Goal: Information Seeking & Learning: Understand process/instructions

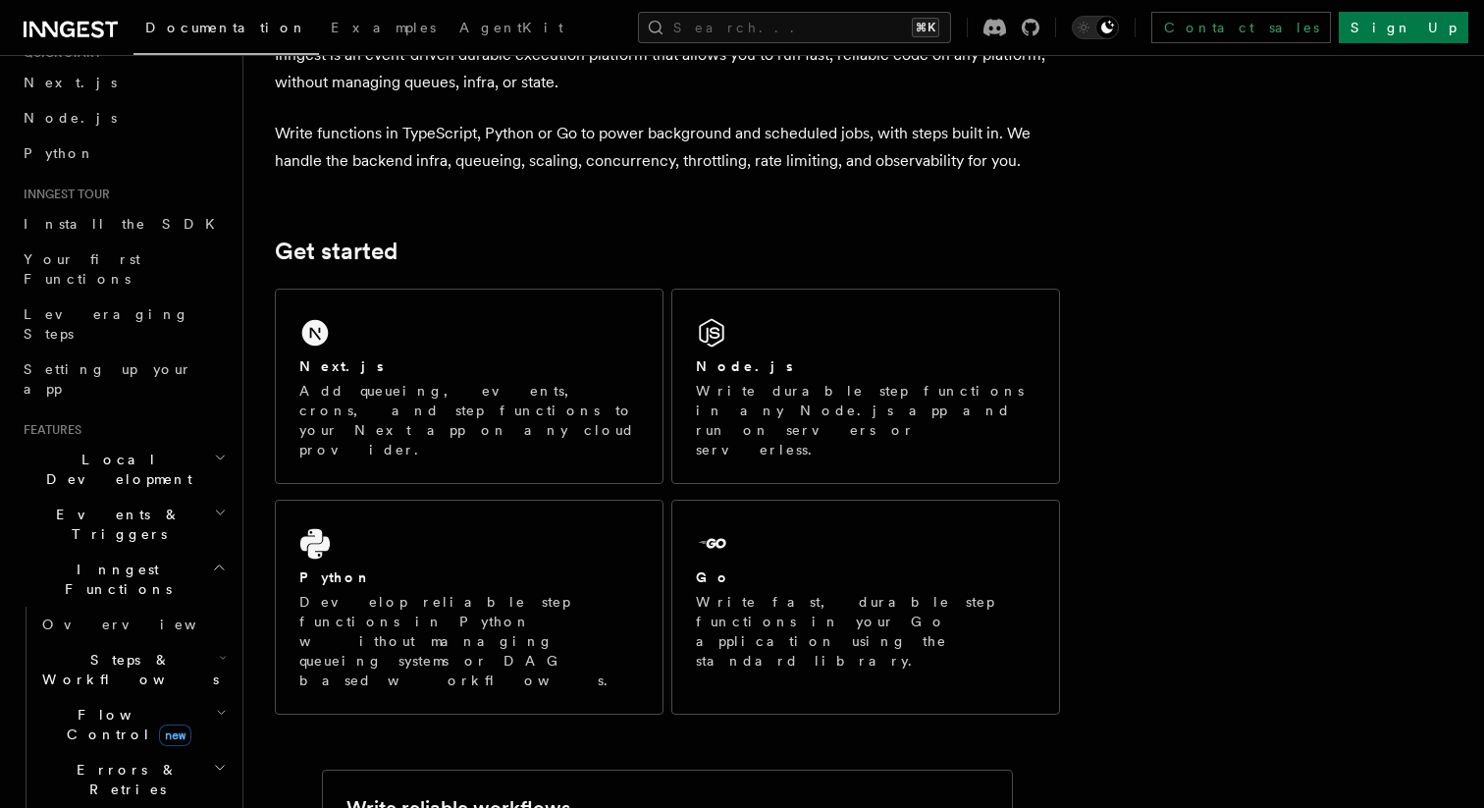
scroll to position [258, 0]
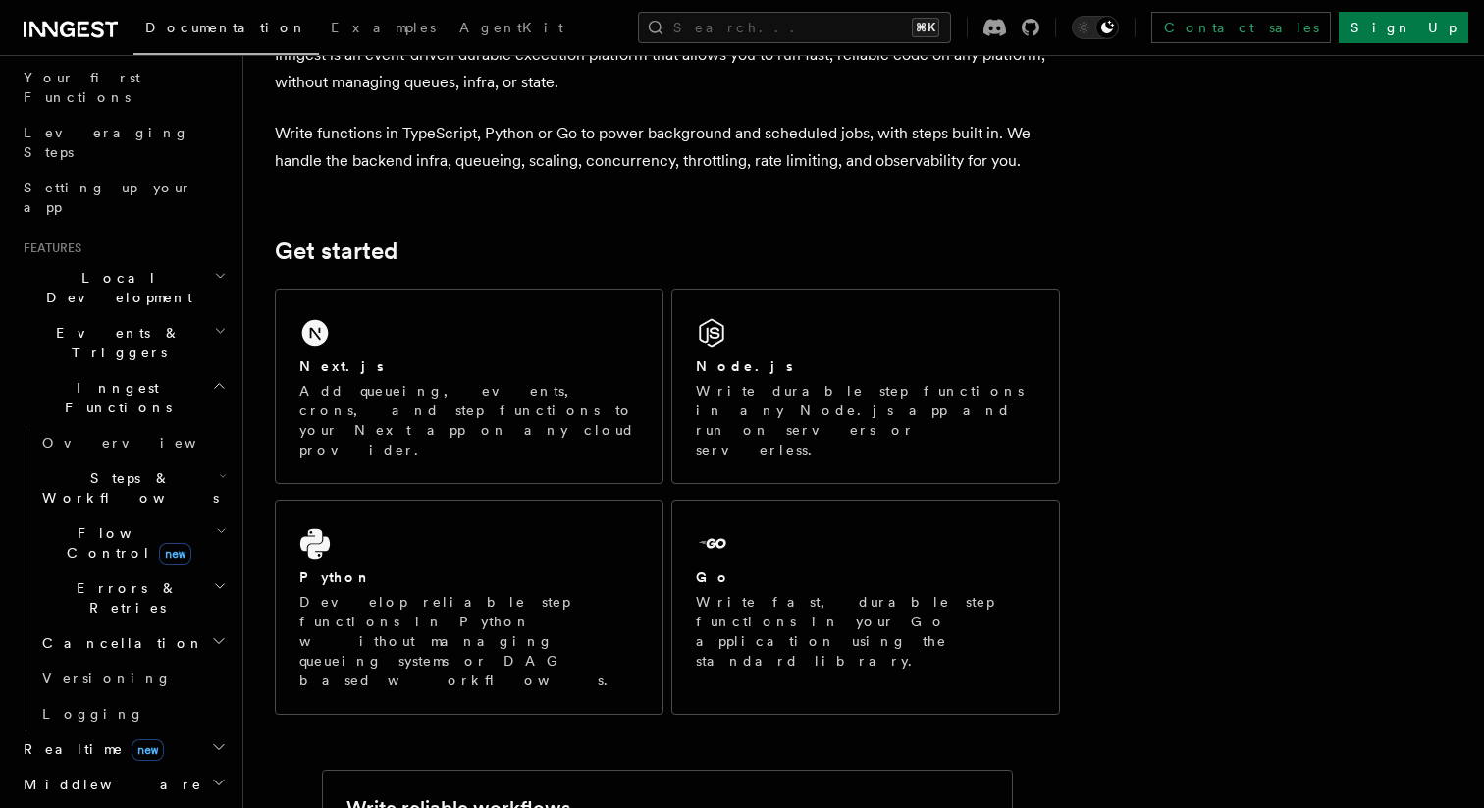
click at [185, 460] on h2 "Steps & Workflows" at bounding box center [132, 487] width 196 height 55
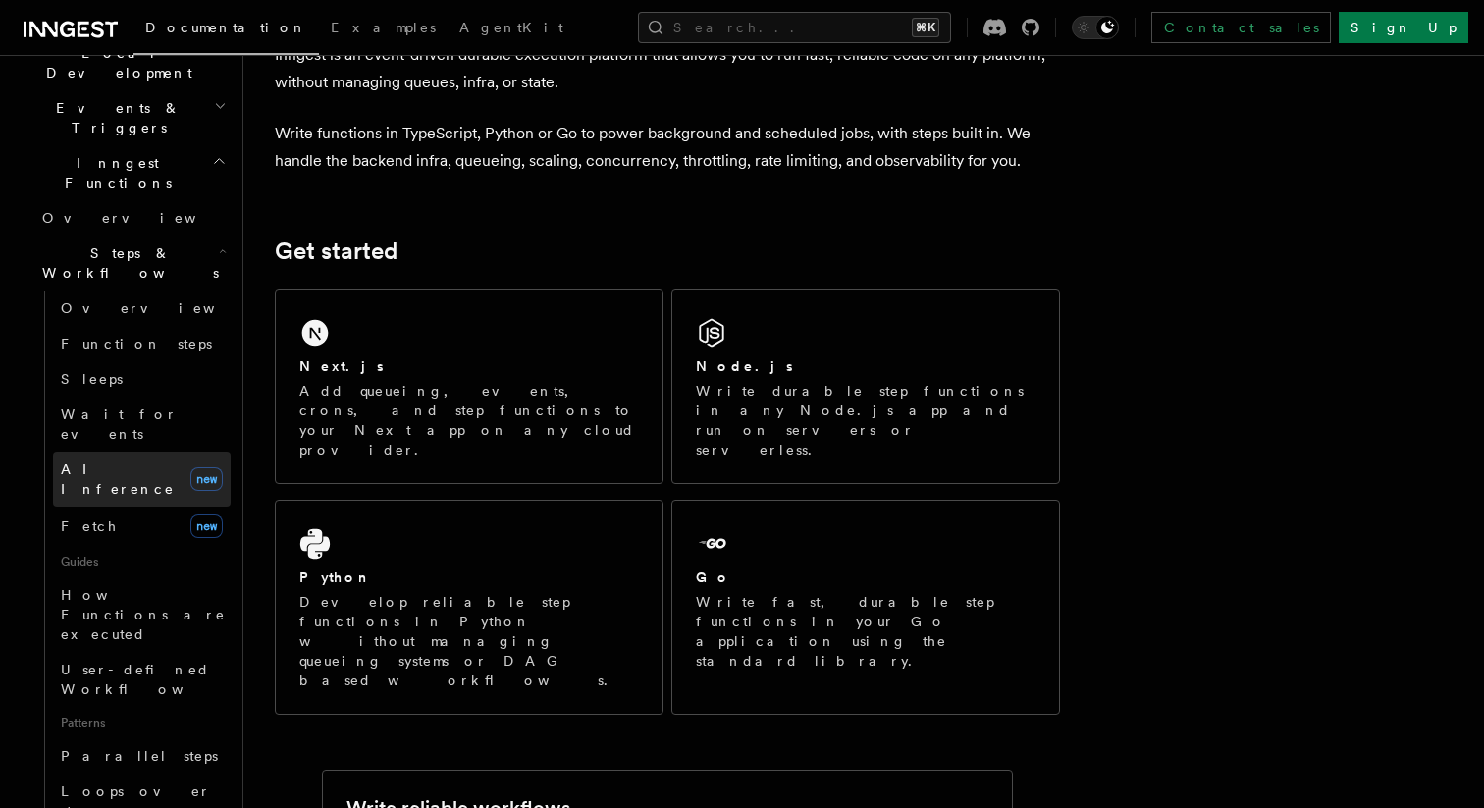
scroll to position [403, 0]
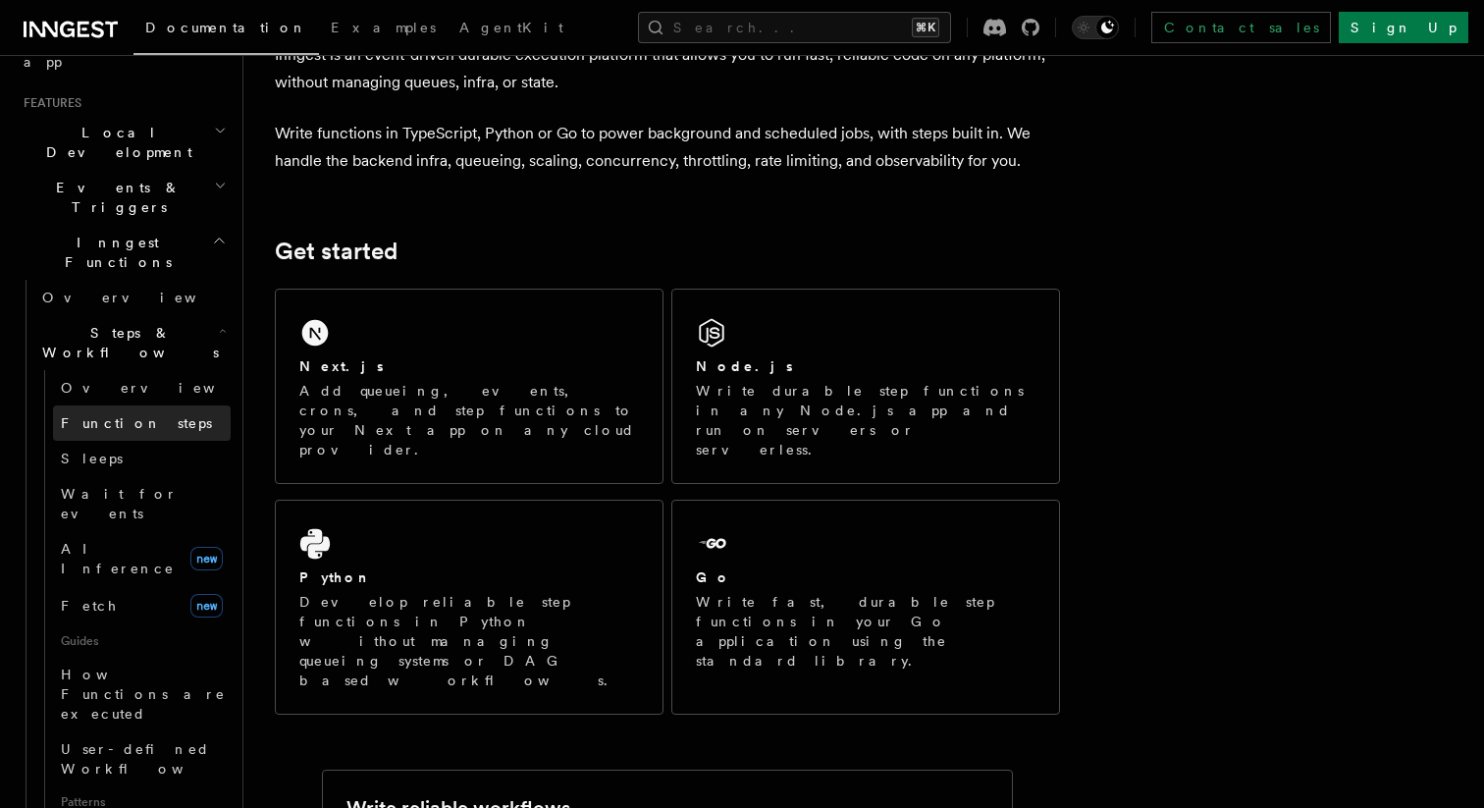
click at [145, 415] on span "Function steps" at bounding box center [136, 423] width 151 height 16
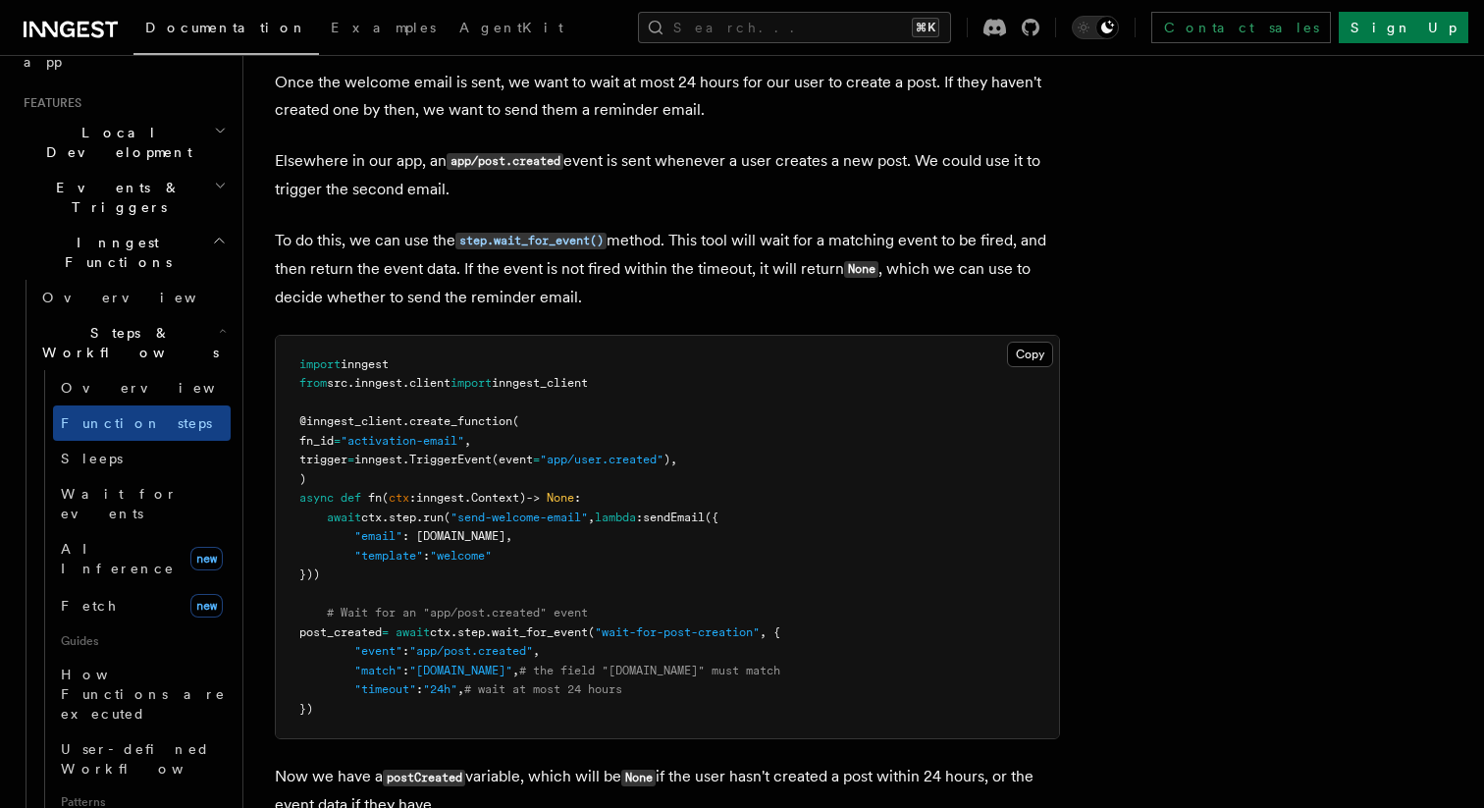
scroll to position [1176, 0]
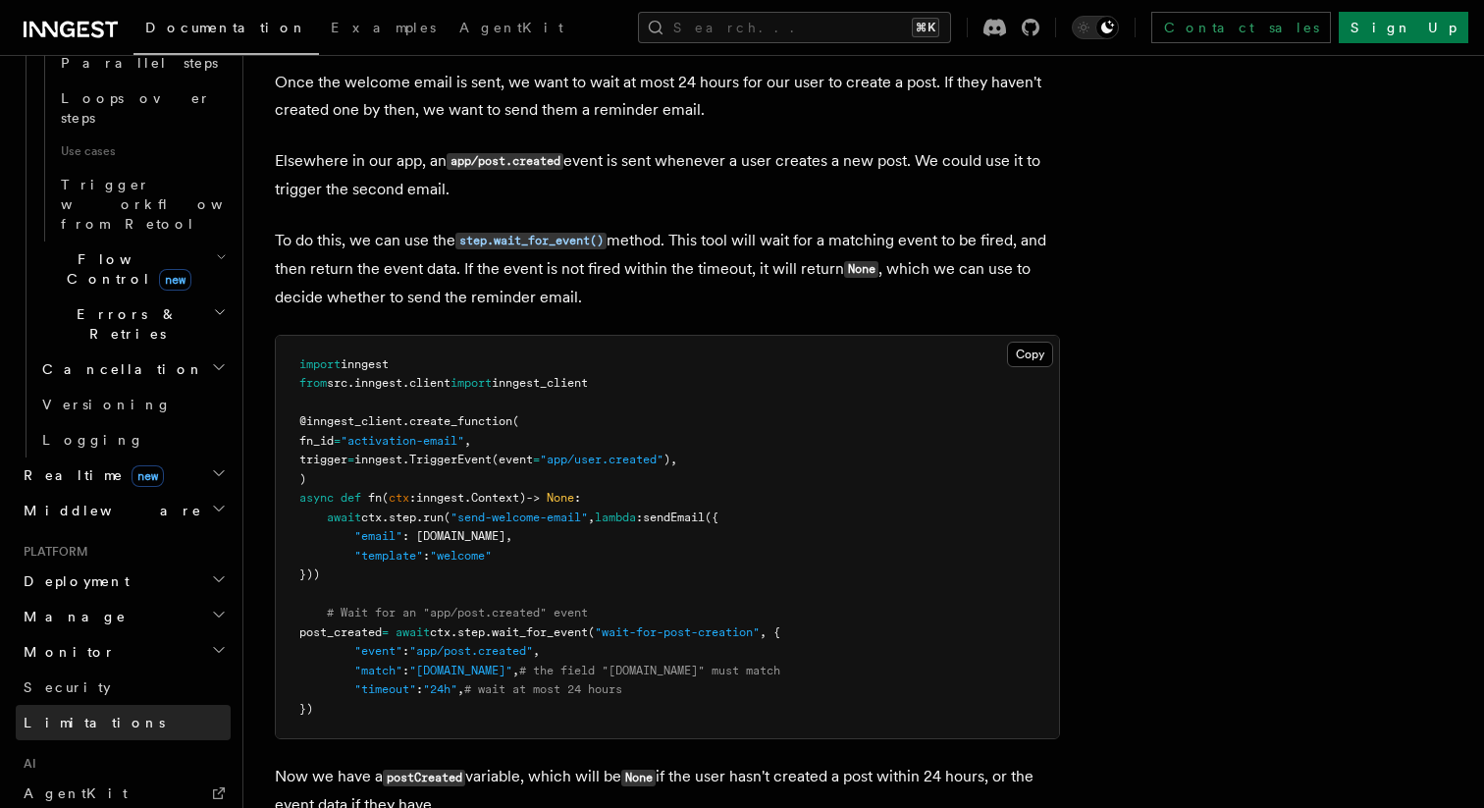
click at [128, 705] on link "Limitations" at bounding box center [123, 722] width 215 height 35
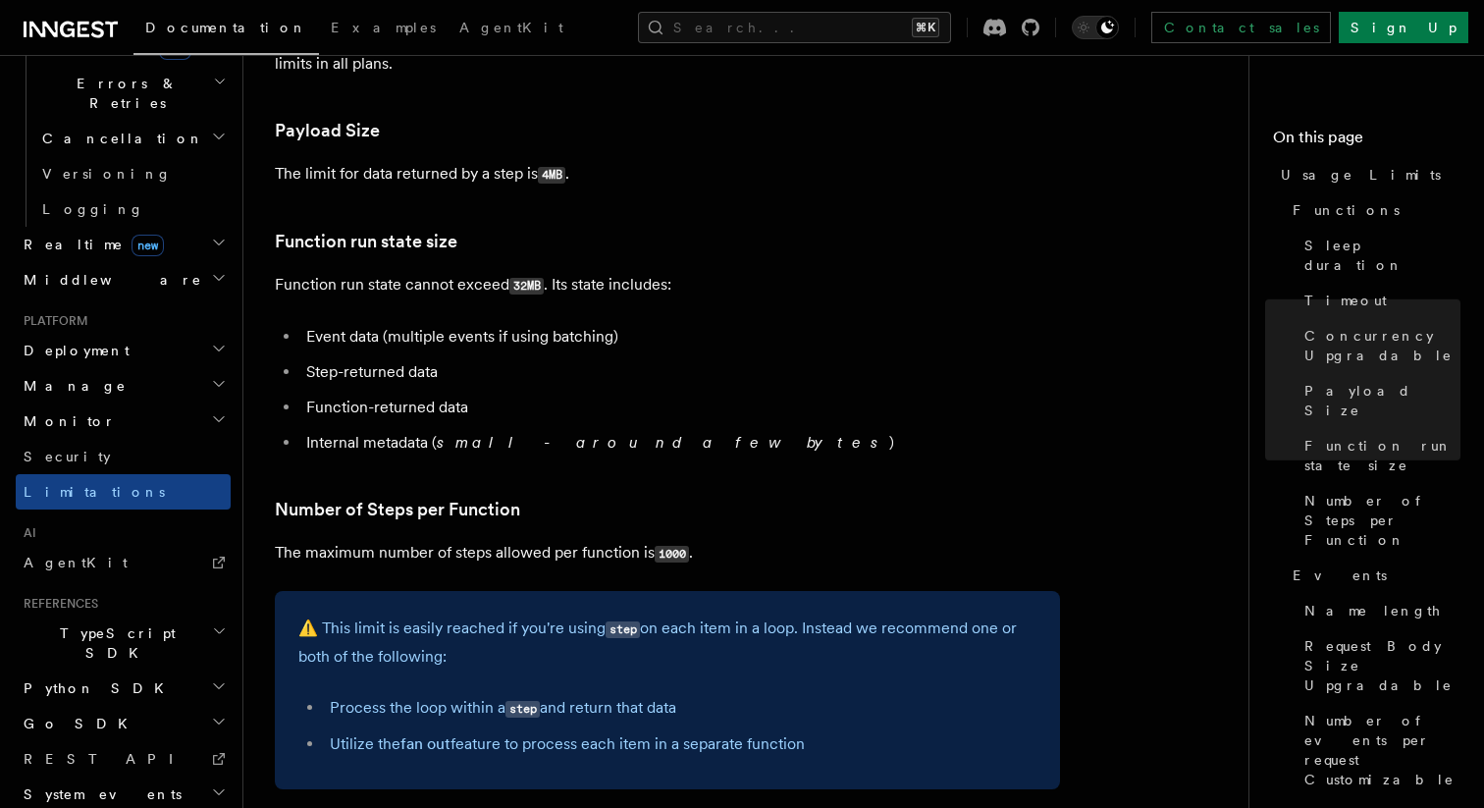
scroll to position [871, 0]
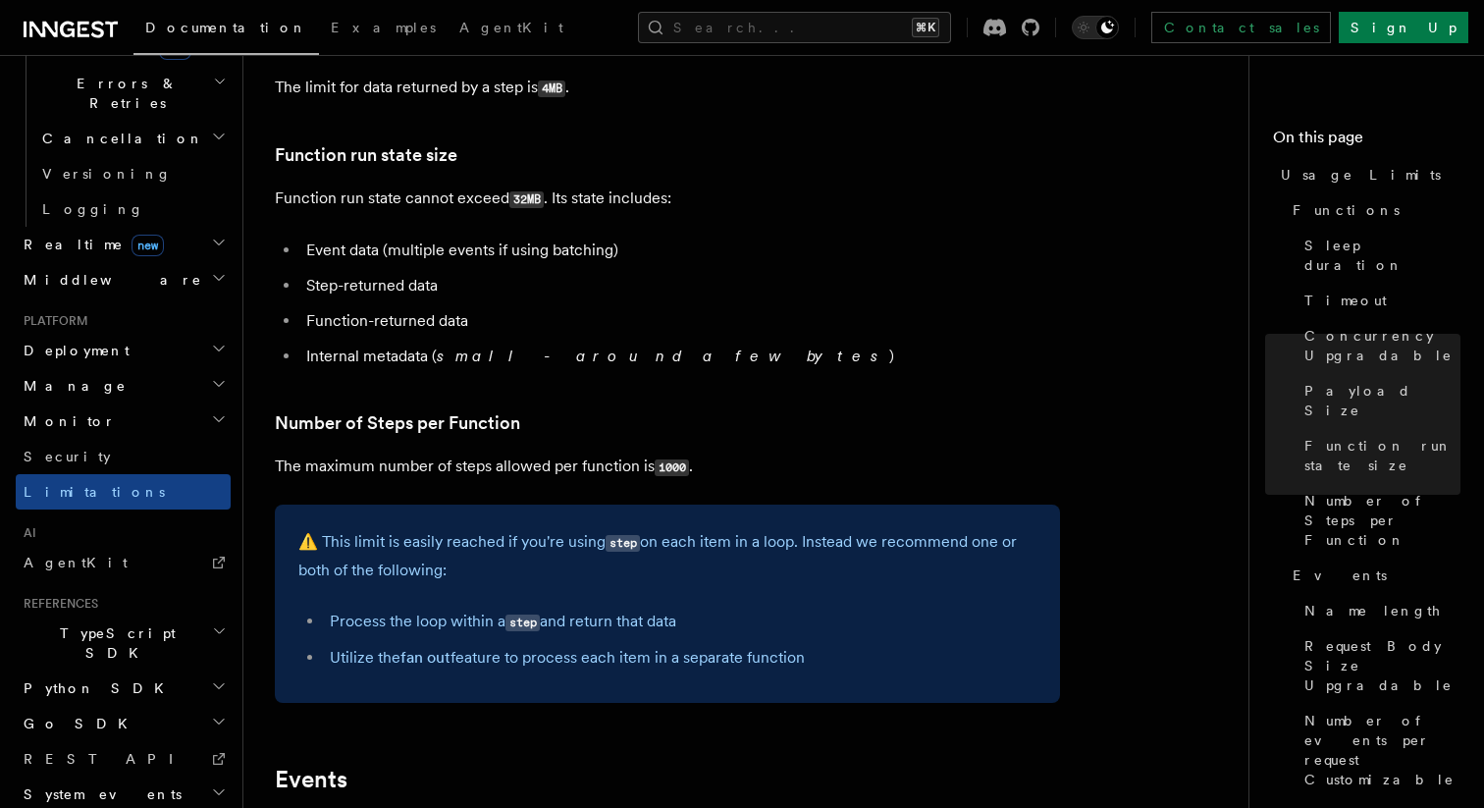
click at [433, 477] on p "The maximum number of steps allowed per function is 1000 ." at bounding box center [667, 466] width 785 height 28
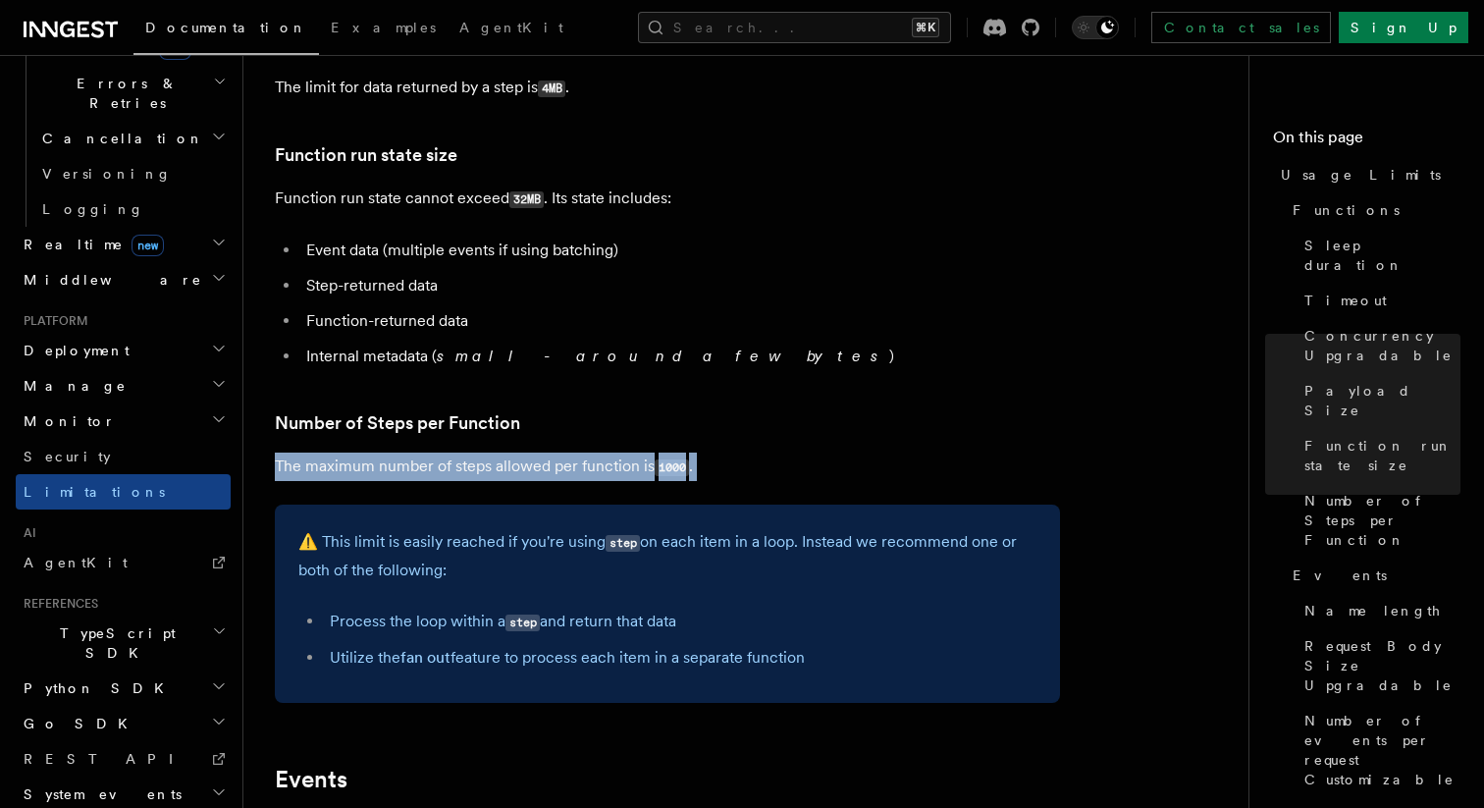
click at [433, 477] on p "The maximum number of steps allowed per function is 1000 ." at bounding box center [667, 466] width 785 height 28
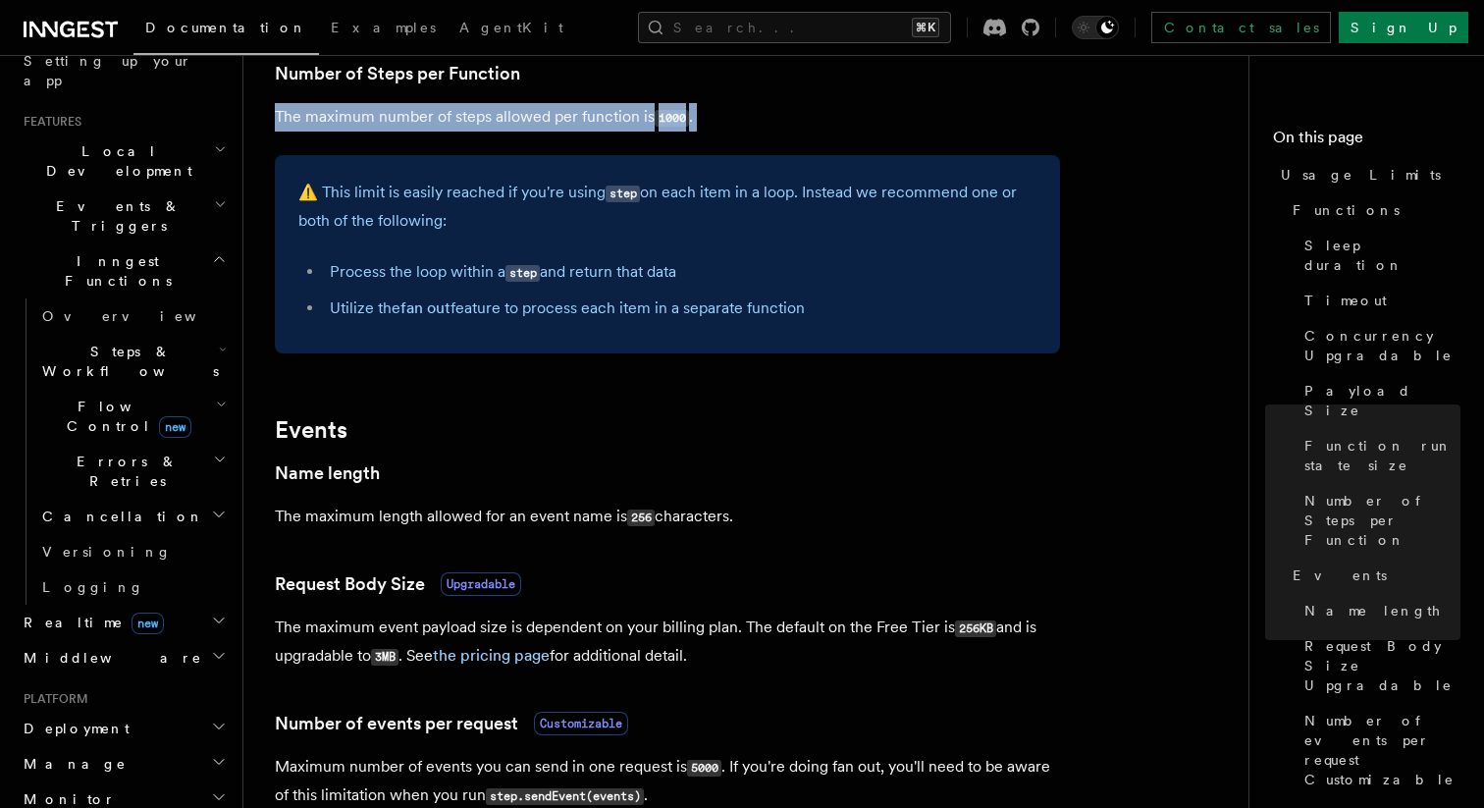
scroll to position [355, 0]
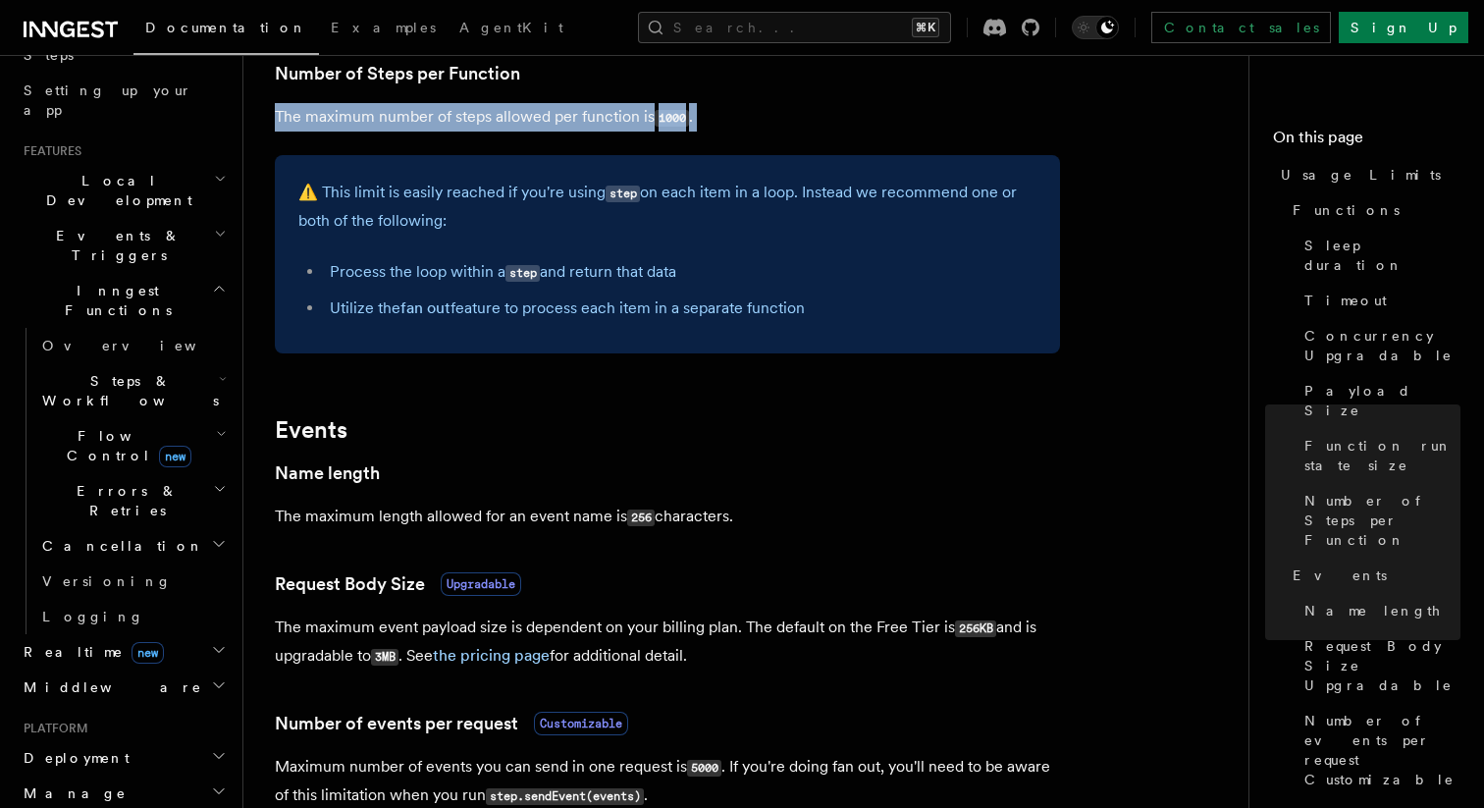
click at [115, 426] on span "Flow Control new" at bounding box center [125, 445] width 182 height 39
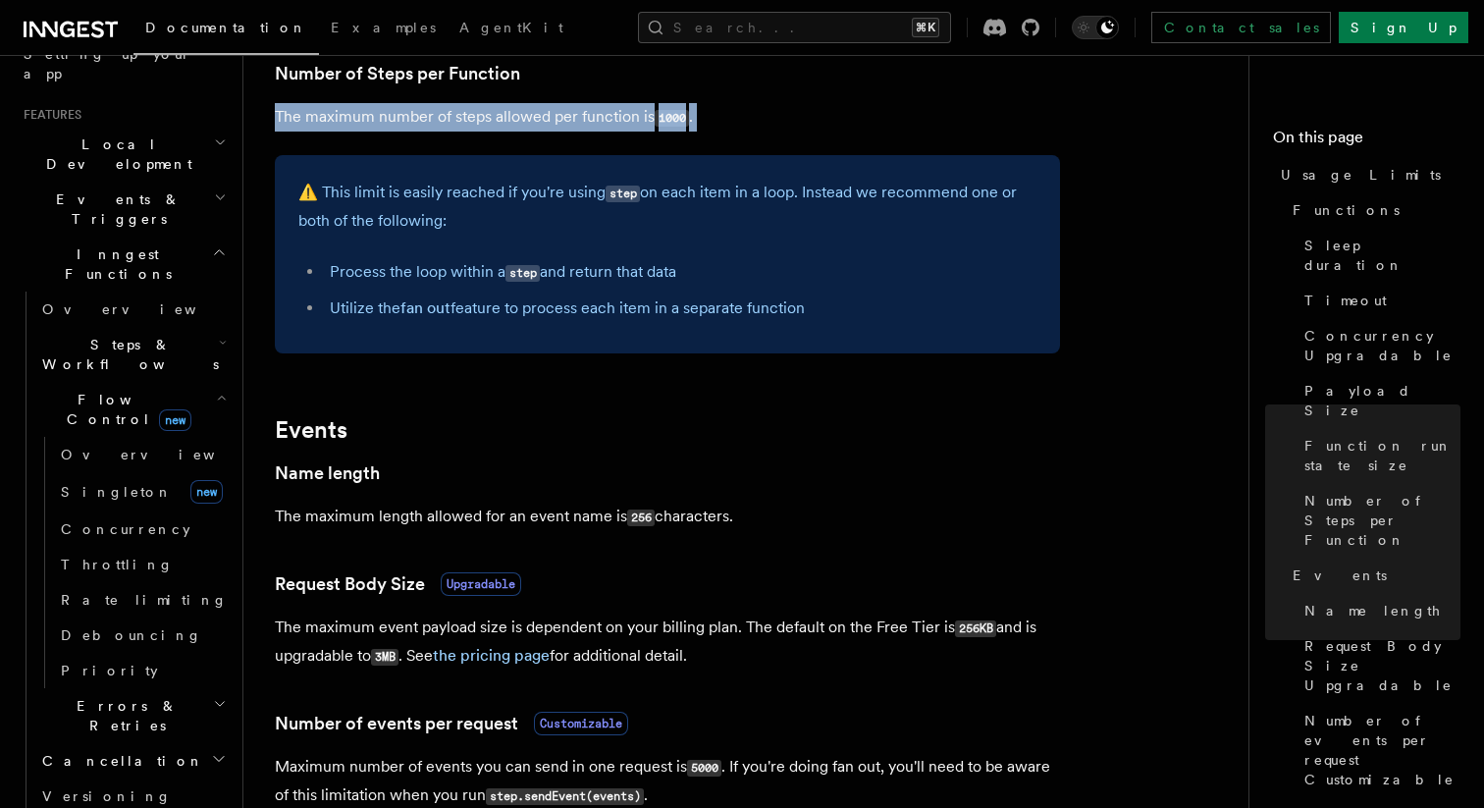
click at [148, 335] on span "Steps & Workflows" at bounding box center [126, 354] width 185 height 39
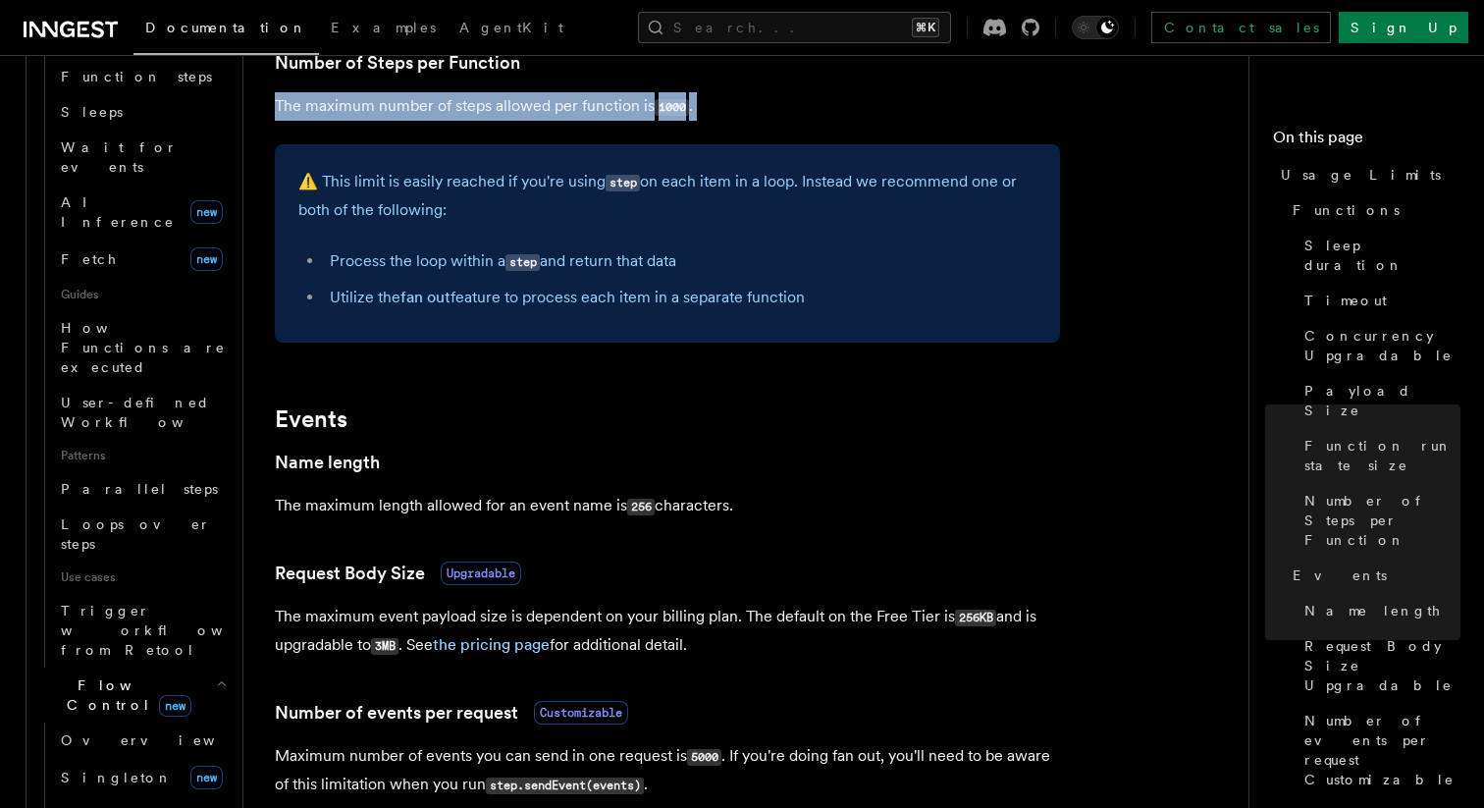
scroll to position [1140, 0]
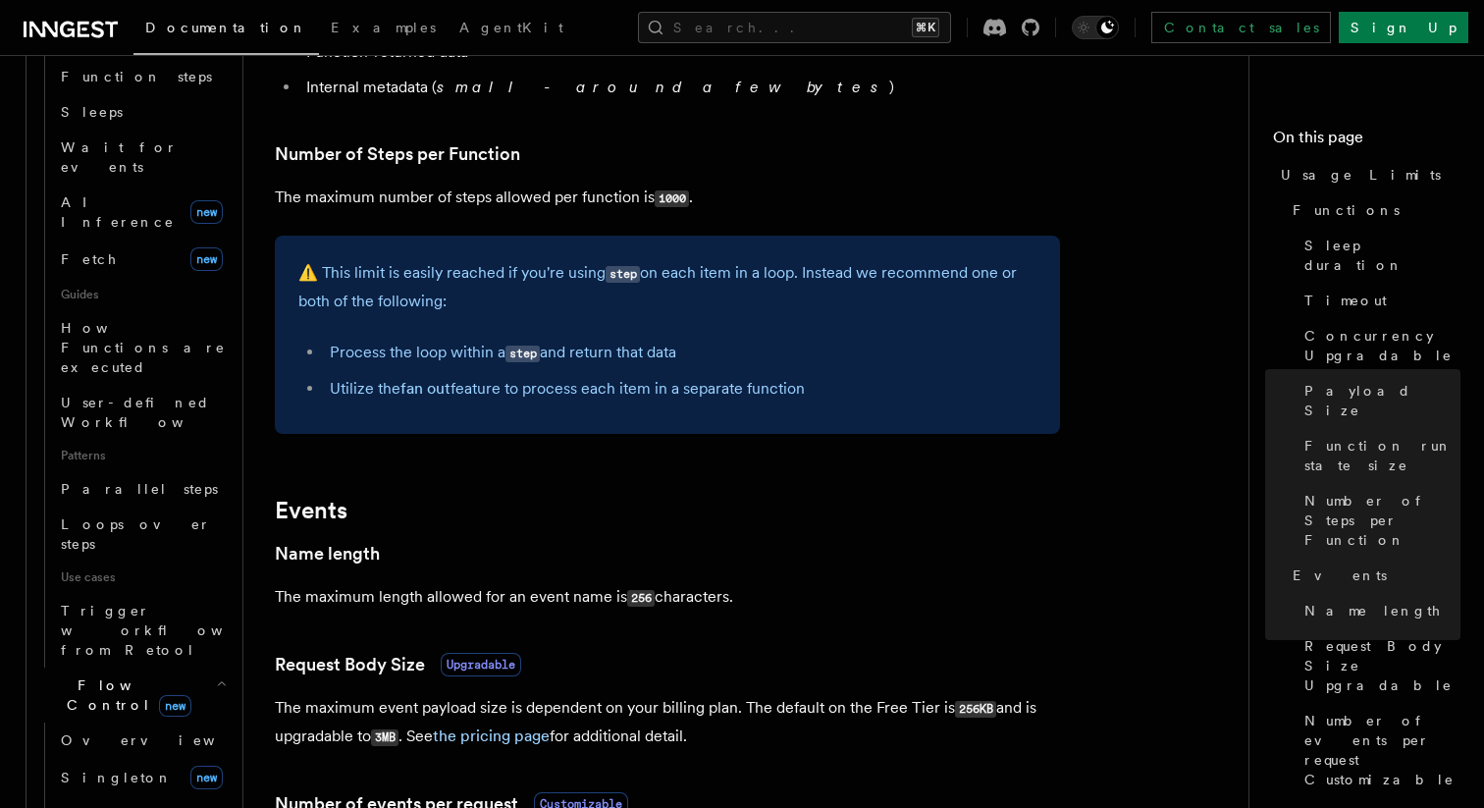
click at [318, 291] on p "⚠️ This limit is easily reached if you're using step on each item in a loop. In…" at bounding box center [667, 287] width 738 height 56
click at [785, 24] on button "Search... ⌘K" at bounding box center [794, 27] width 313 height 31
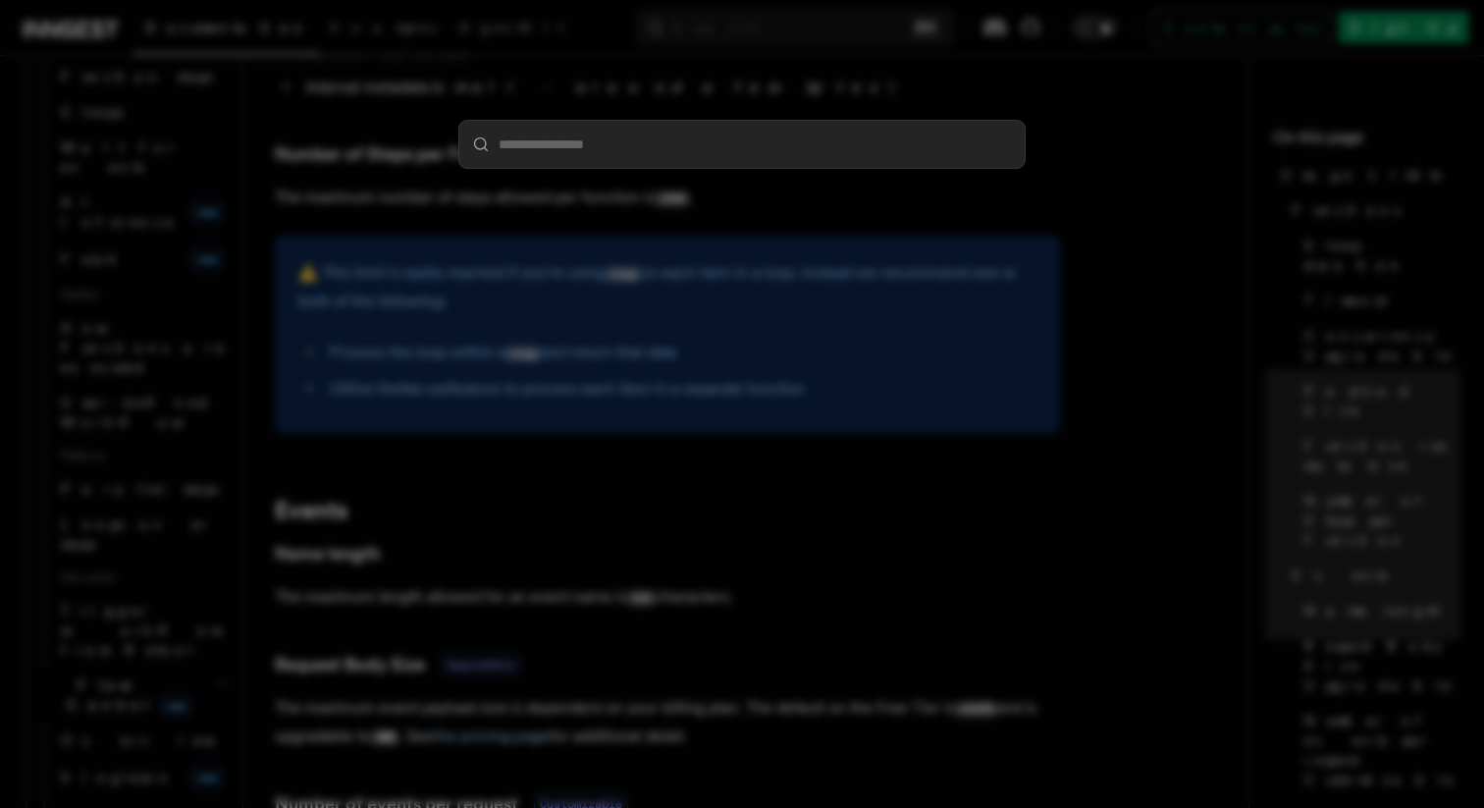
click at [1101, 111] on div at bounding box center [742, 404] width 1484 height 808
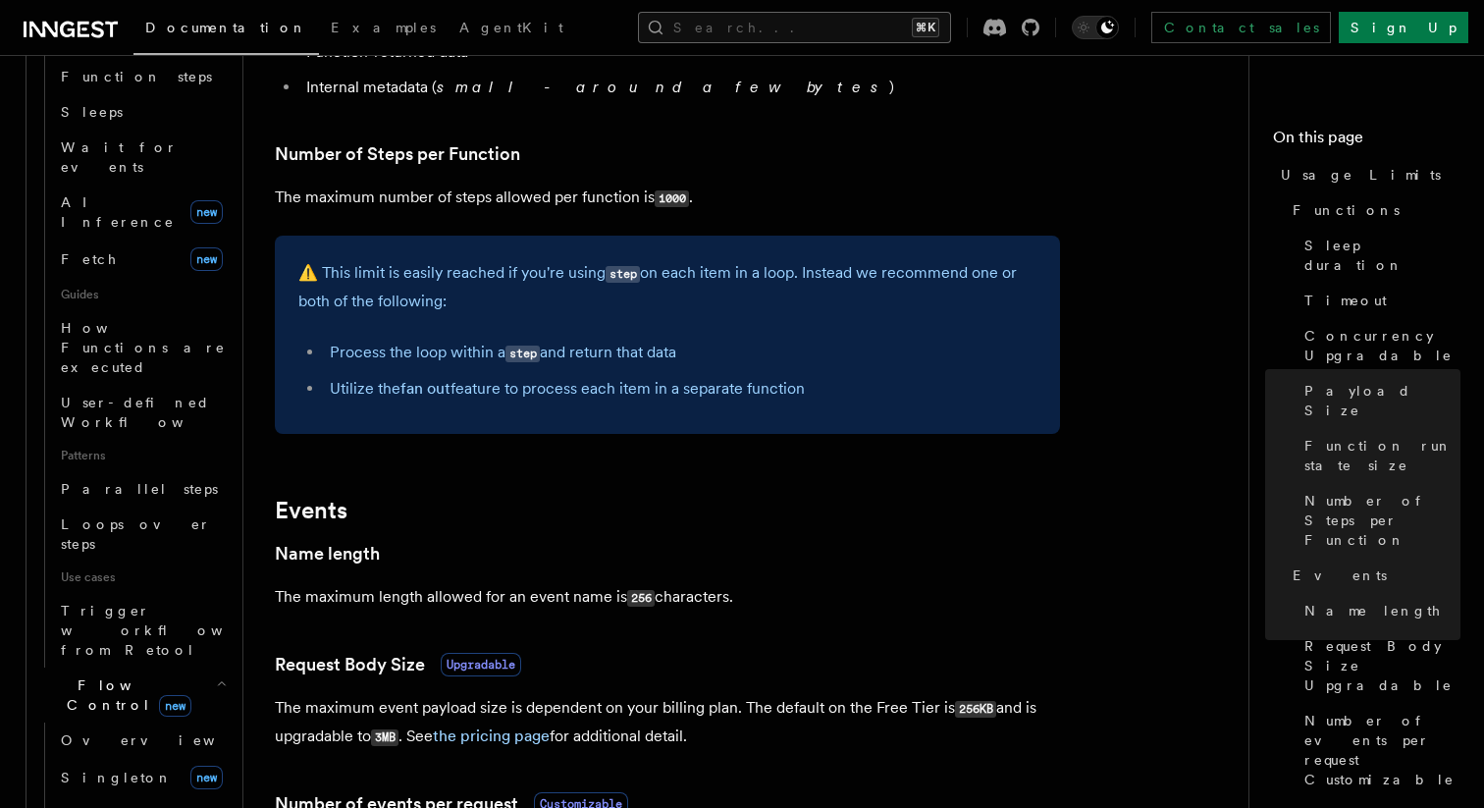
click at [773, 33] on button "Search... ⌘K" at bounding box center [794, 27] width 313 height 31
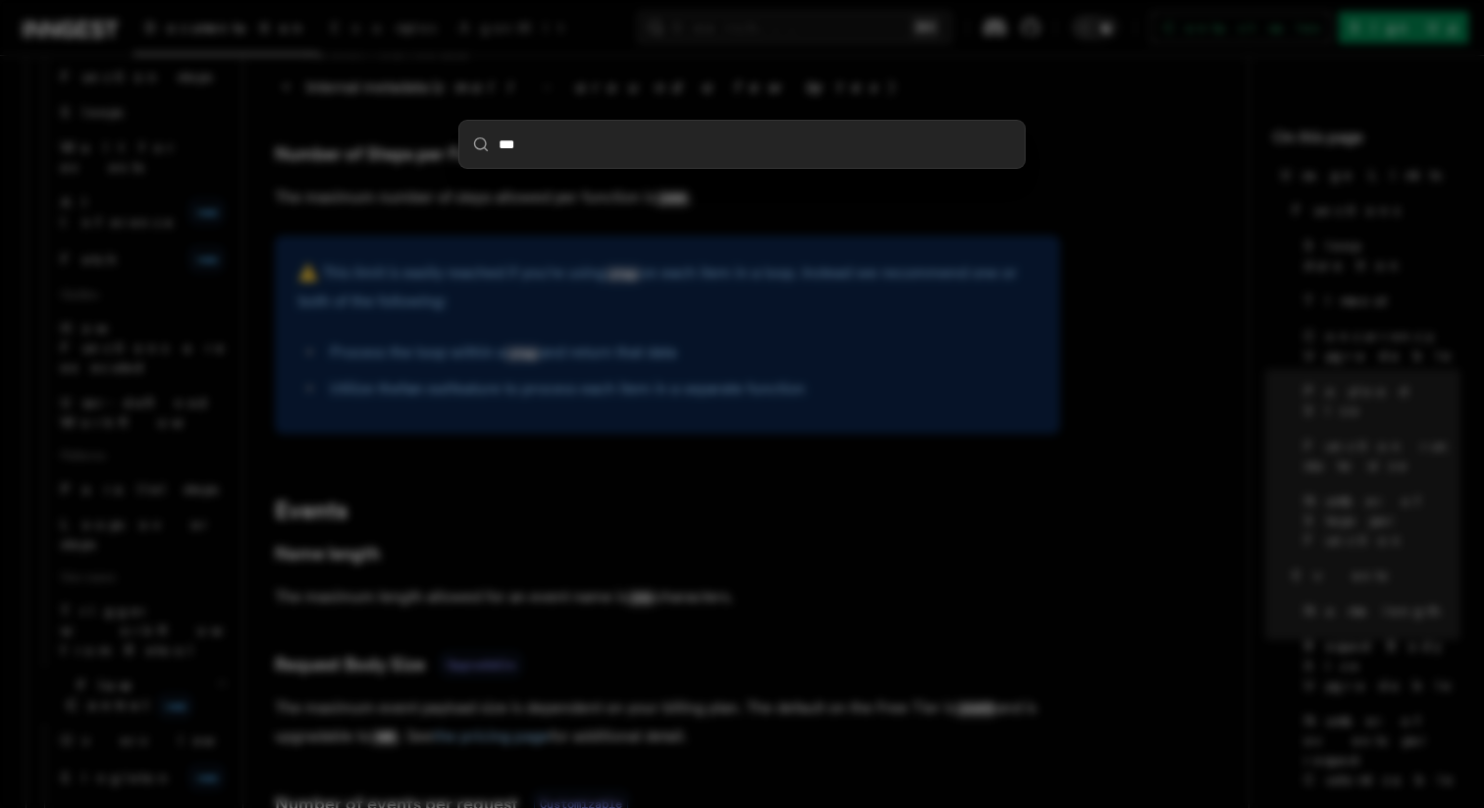
type input "***"
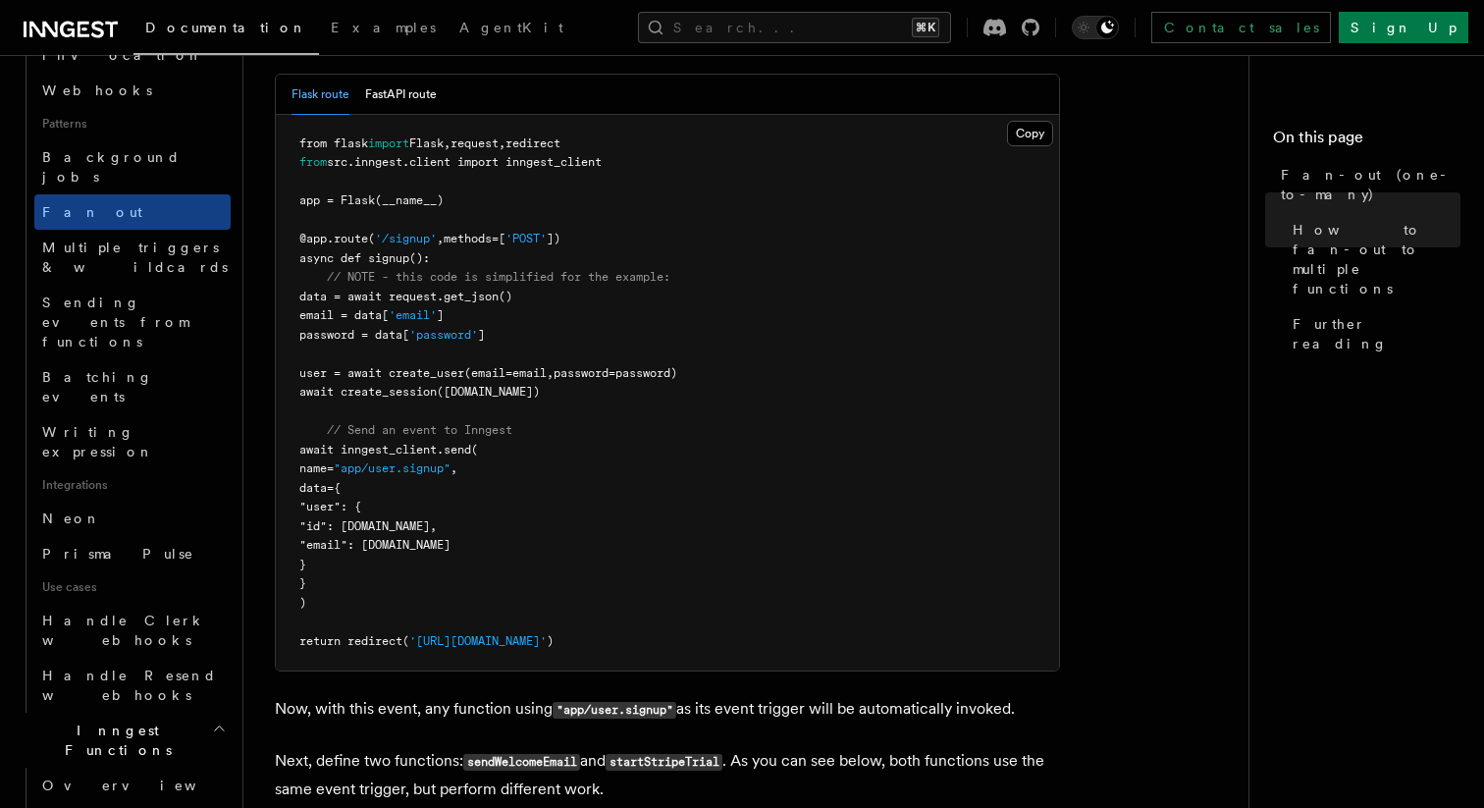
scroll to position [1184, 0]
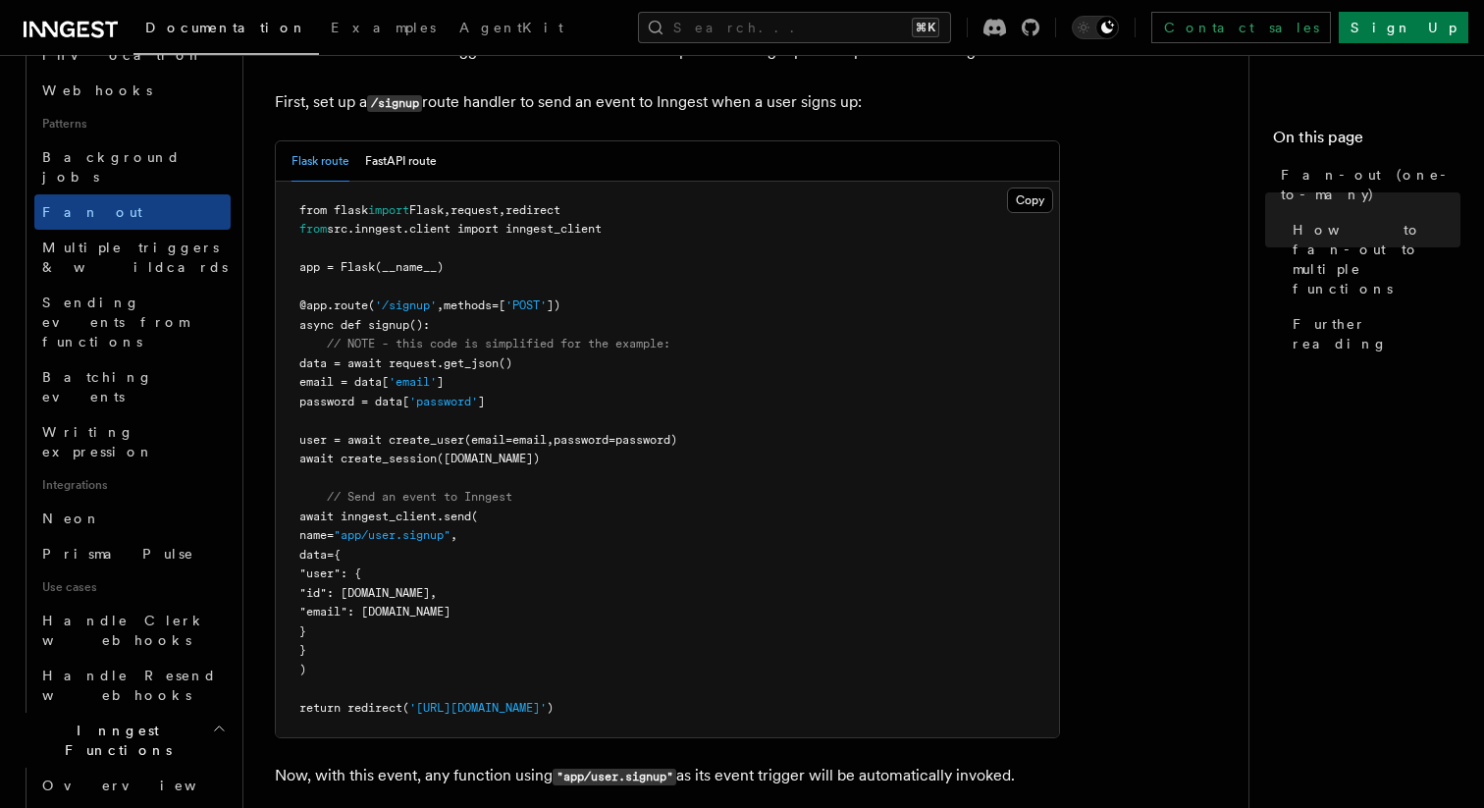
drag, startPoint x: 330, startPoint y: 488, endPoint x: 406, endPoint y: 643, distance: 172.9
click at [406, 643] on pre "from flask import Flask , request , redirect from src.inngest.client import inn…" at bounding box center [667, 460] width 783 height 556
copy code "await inngest_client.send( name= "app/user.signup" , data={ "user": { "id": [DO…"
